Goal: Answer question/provide support: Share knowledge or assist other users

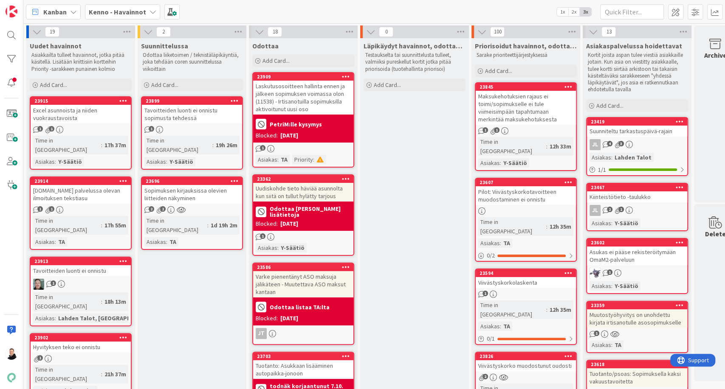
click at [70, 113] on div "Excel asunnoista ja niiden vuokraustavoista" at bounding box center [81, 114] width 100 height 19
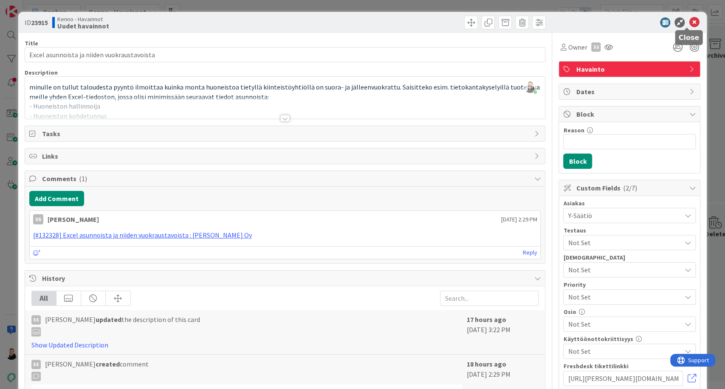
click at [689, 23] on icon at bounding box center [694, 22] width 10 height 10
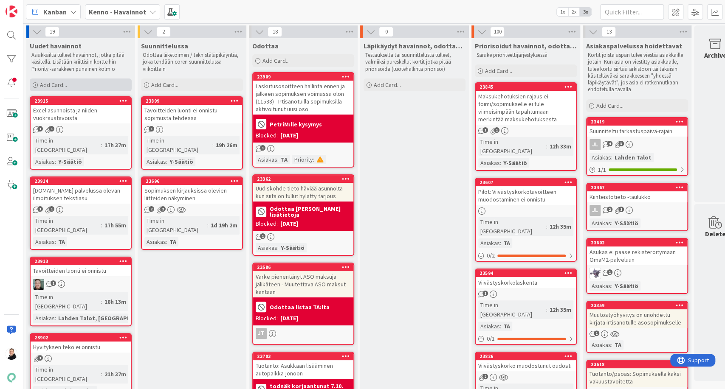
click at [38, 83] on div "Add Card..." at bounding box center [81, 85] width 102 height 13
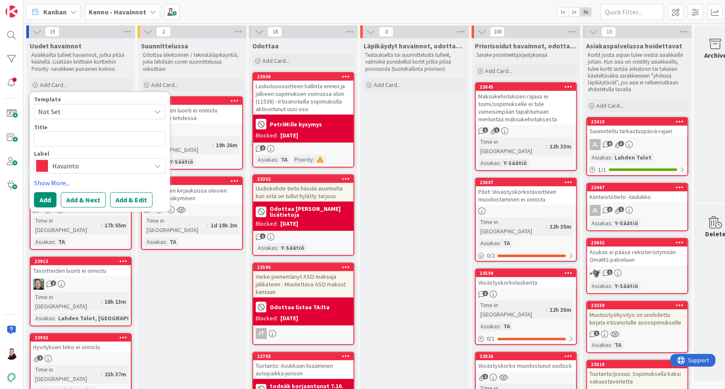
click at [73, 141] on textarea at bounding box center [100, 138] width 132 height 15
paste textarea "Hakemuksien lähettäminen Kennoon epäonnistunut 6.10-7.10."
type textarea "x"
click at [73, 141] on textarea "Hakemuksien lähettäminen Kennoon epäonnistunut 6.10-7.10." at bounding box center [100, 138] width 132 height 15
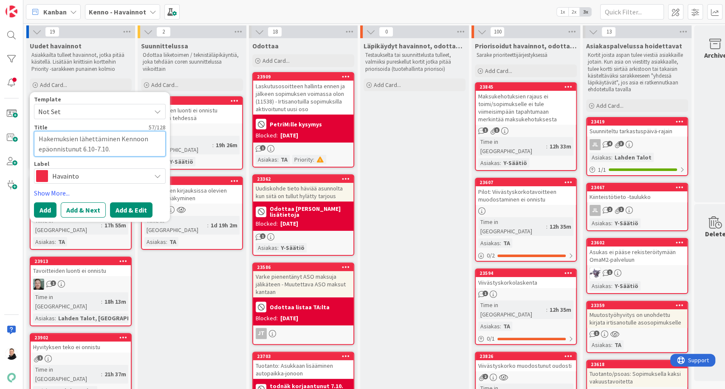
type textarea "Hakemuksien lähettäminen Kennoon epäonnistunut 6.10-7.10."
click at [133, 211] on button "Add & Edit" at bounding box center [131, 210] width 42 height 15
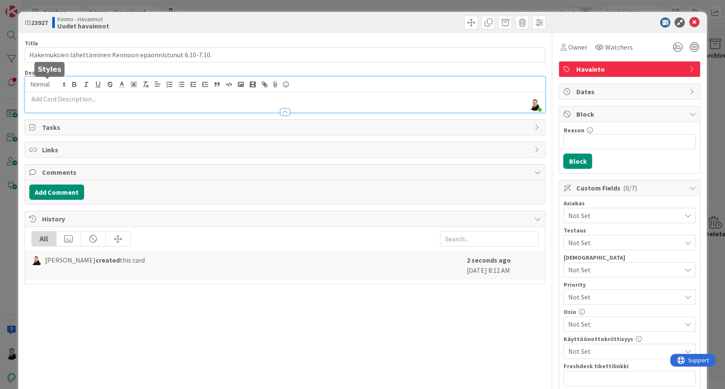
click at [42, 87] on div "Ansu Nevalainen just joined" at bounding box center [285, 95] width 520 height 36
click at [37, 101] on p at bounding box center [285, 99] width 512 height 10
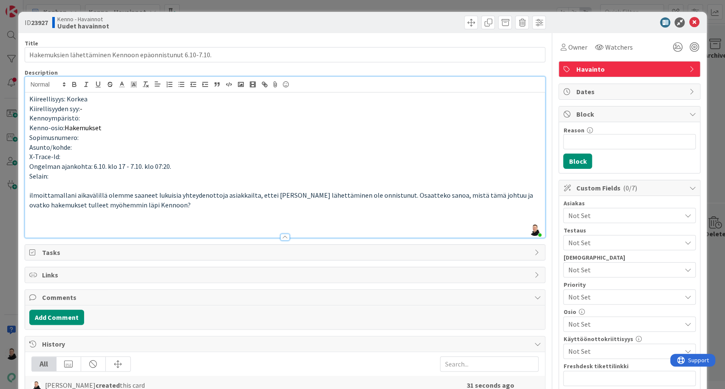
click at [41, 221] on p at bounding box center [285, 225] width 512 height 10
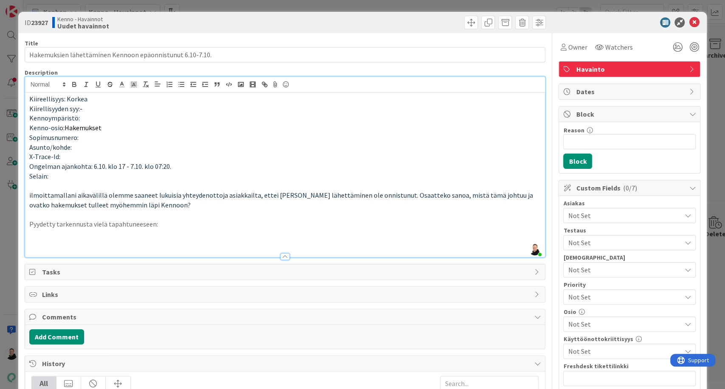
click at [82, 227] on p "Pyydetty tarkennusta vielä tapahtuneeseen:" at bounding box center [285, 225] width 512 height 10
click at [63, 242] on p at bounding box center [285, 244] width 512 height 10
click at [35, 242] on p at bounding box center [285, 244] width 512 height 10
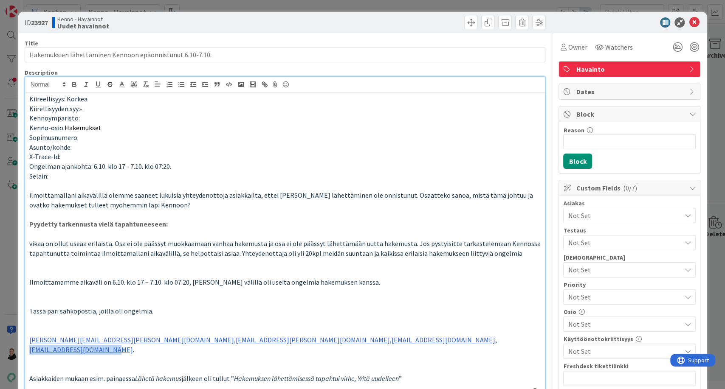
drag, startPoint x: 380, startPoint y: 341, endPoint x: 297, endPoint y: 343, distance: 83.3
click at [297, 343] on p "linnea.laaksonen@hotmail.com , emmi.soderholm@hotmail.com , lipponensaana@gmail…" at bounding box center [285, 344] width 512 height 19
click at [611, 42] on span "Watchers" at bounding box center [619, 47] width 28 height 10
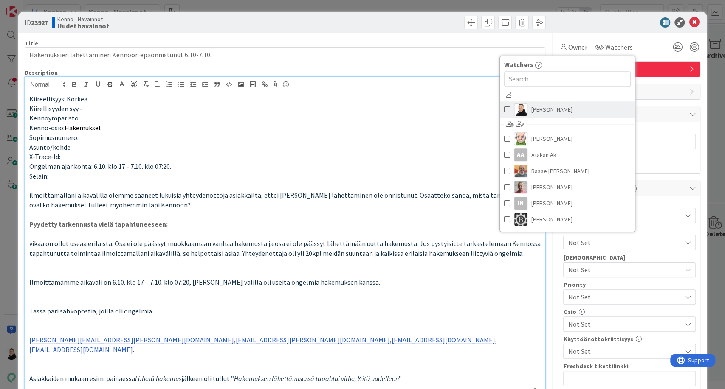
click at [517, 107] on img at bounding box center [520, 109] width 13 height 13
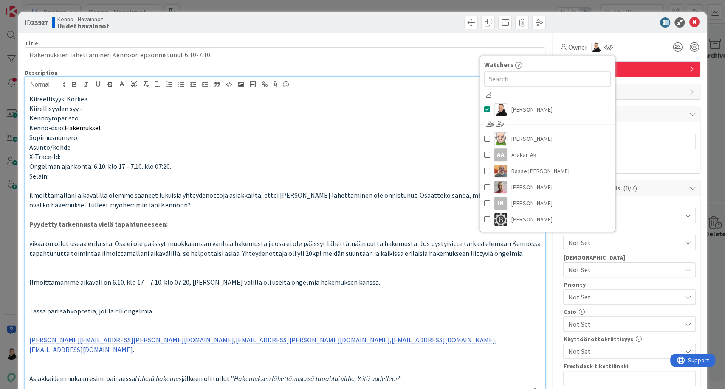
click at [442, 125] on p "Kenno-osio: Hakemukset" at bounding box center [285, 128] width 512 height 10
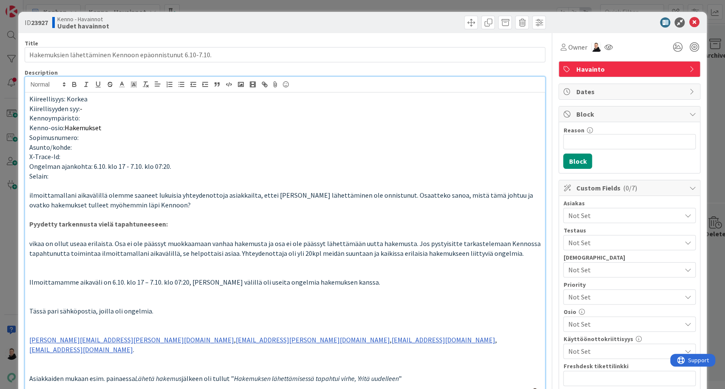
click at [597, 213] on span "Not Set" at bounding box center [624, 216] width 113 height 10
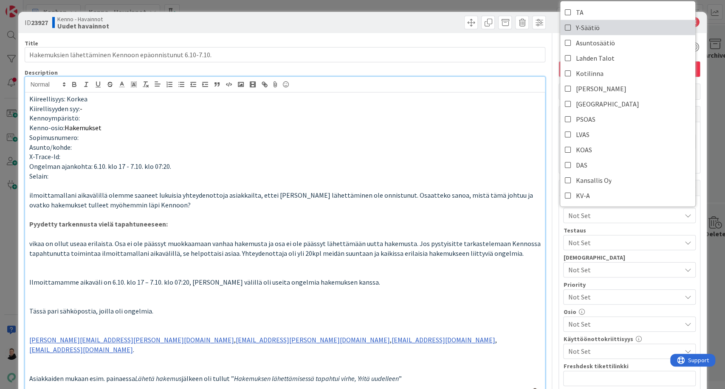
click at [575, 31] on span "Y-Säätiö" at bounding box center [587, 27] width 24 height 13
click at [460, 172] on p "Selain:" at bounding box center [285, 177] width 512 height 10
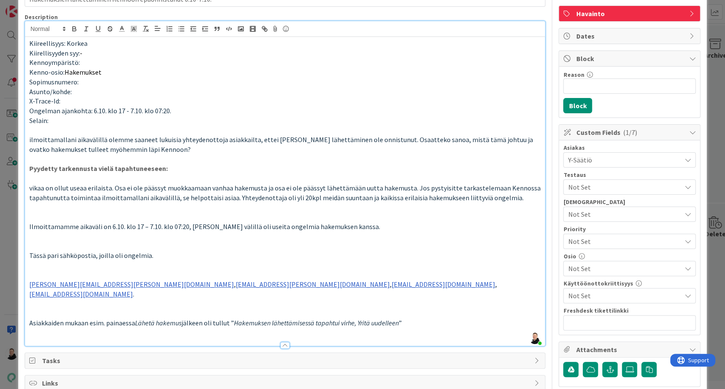
scroll to position [56, 0]
click at [594, 268] on span "Not Set" at bounding box center [624, 268] width 113 height 10
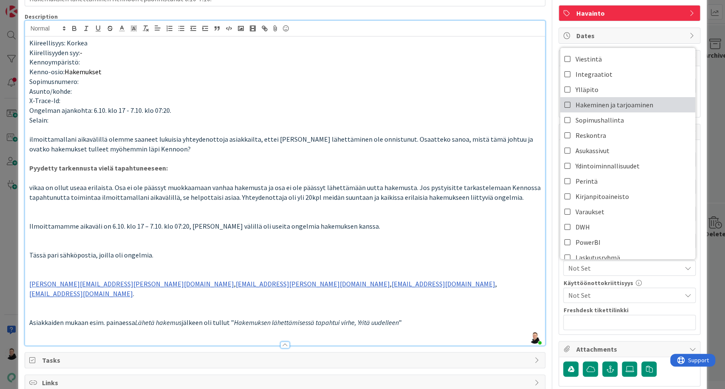
click at [564, 103] on icon at bounding box center [567, 105] width 7 height 13
click at [499, 91] on p "Asunto/kohde:" at bounding box center [285, 92] width 512 height 10
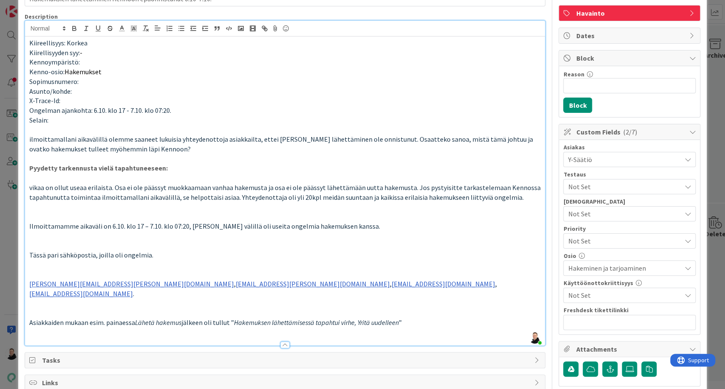
click at [687, 268] on div "Hakeminen ja tarjoaminen" at bounding box center [629, 268] width 132 height 15
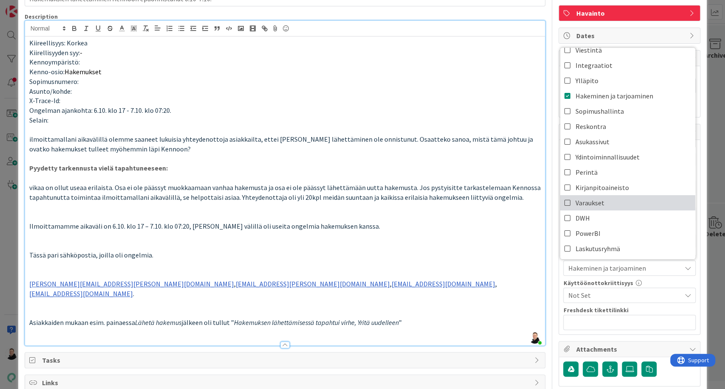
scroll to position [0, 0]
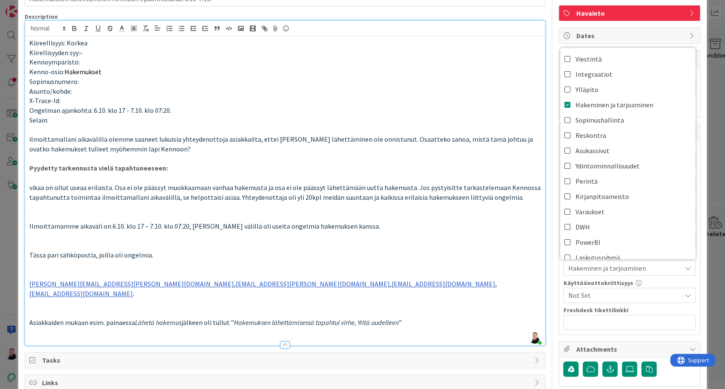
click at [489, 225] on p "Ilmoittamamme aikaväli on 6.10. klo 17 – 7.10. klo 07:20, tuolla välillä oli us…" at bounding box center [285, 227] width 512 height 10
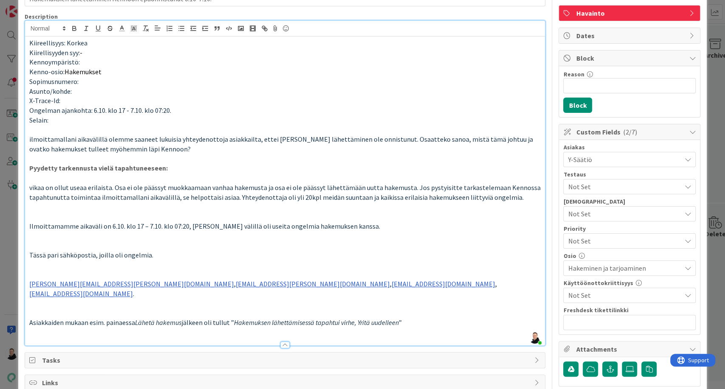
click at [483, 279] on p "linnea.laaksonen@hotmail.com , emmi.soderholm@hotmail.com , lipponensaana@gmail…" at bounding box center [285, 288] width 512 height 19
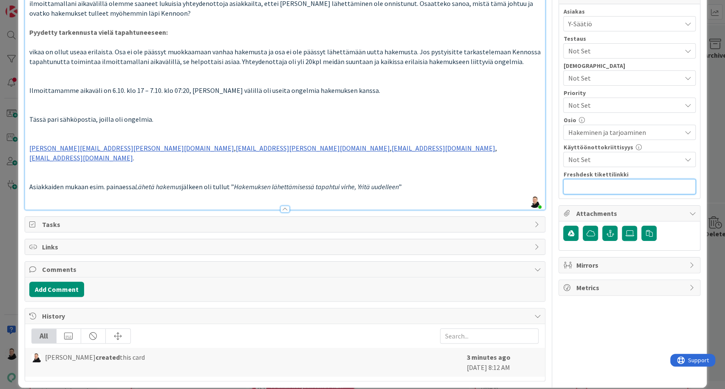
click at [581, 189] on input "text" at bounding box center [629, 186] width 132 height 15
paste input "https://pandia-help.freshdesk.com/a/tickets/132294"
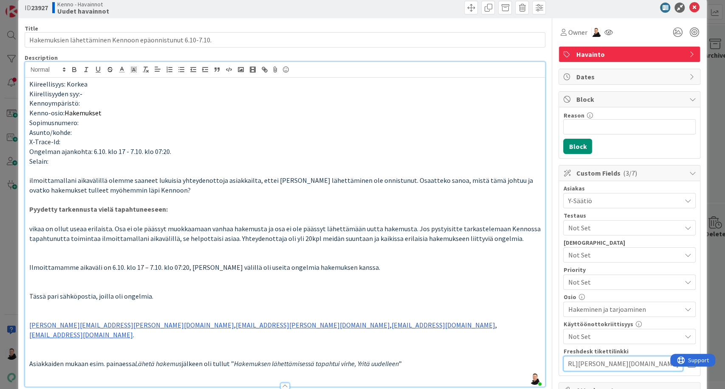
scroll to position [0, 0]
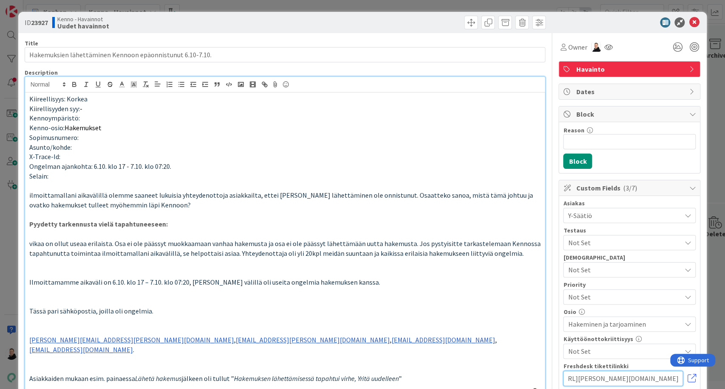
type input "https://pandia-help.freshdesk.com/a/tickets/132294"
click at [591, 291] on span "Not Set" at bounding box center [622, 297] width 109 height 12
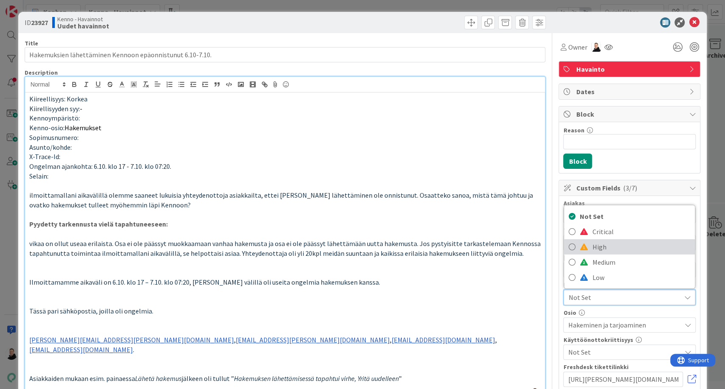
click at [580, 244] on span at bounding box center [583, 247] width 8 height 7
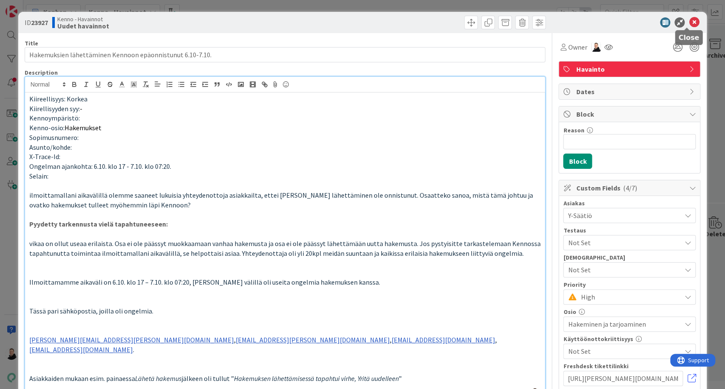
click at [689, 23] on icon at bounding box center [694, 22] width 10 height 10
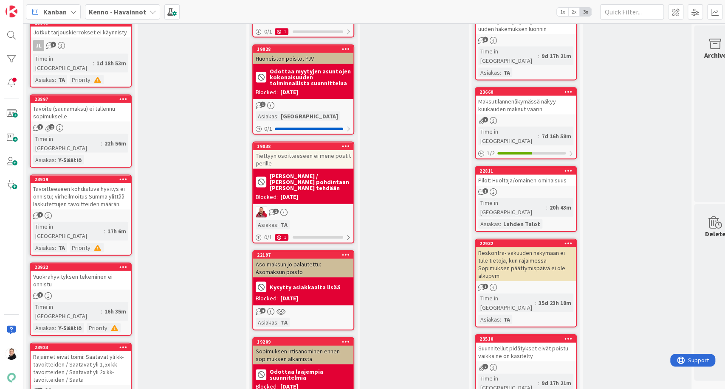
scroll to position [1198, 0]
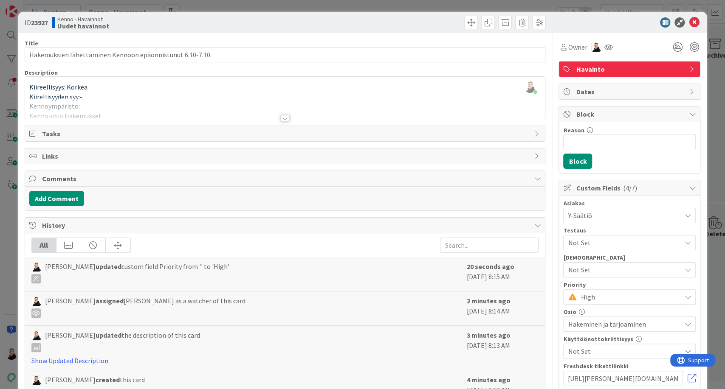
click at [281, 116] on div at bounding box center [284, 118] width 9 height 7
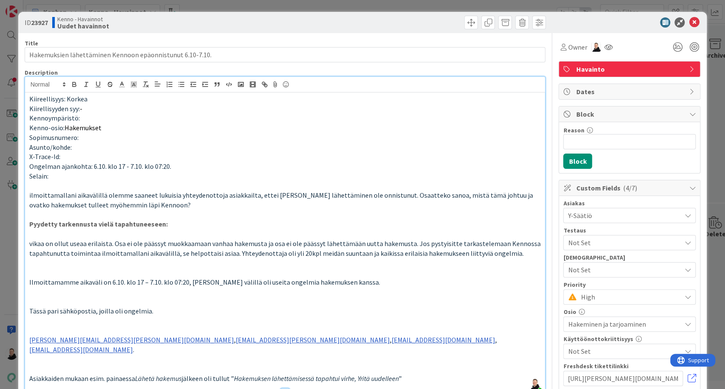
scroll to position [1339, 0]
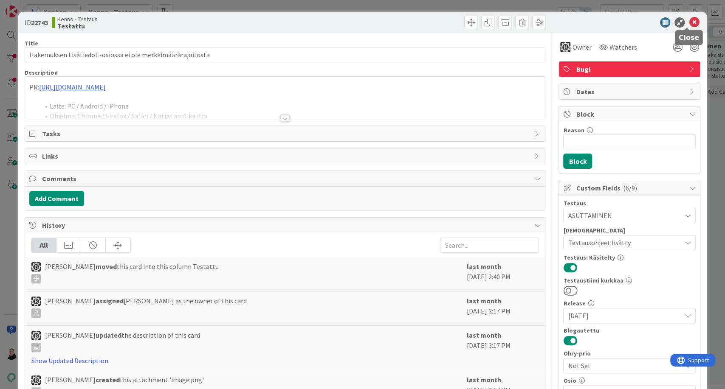
click at [689, 22] on icon at bounding box center [694, 22] width 10 height 10
